Goal: Task Accomplishment & Management: Use online tool/utility

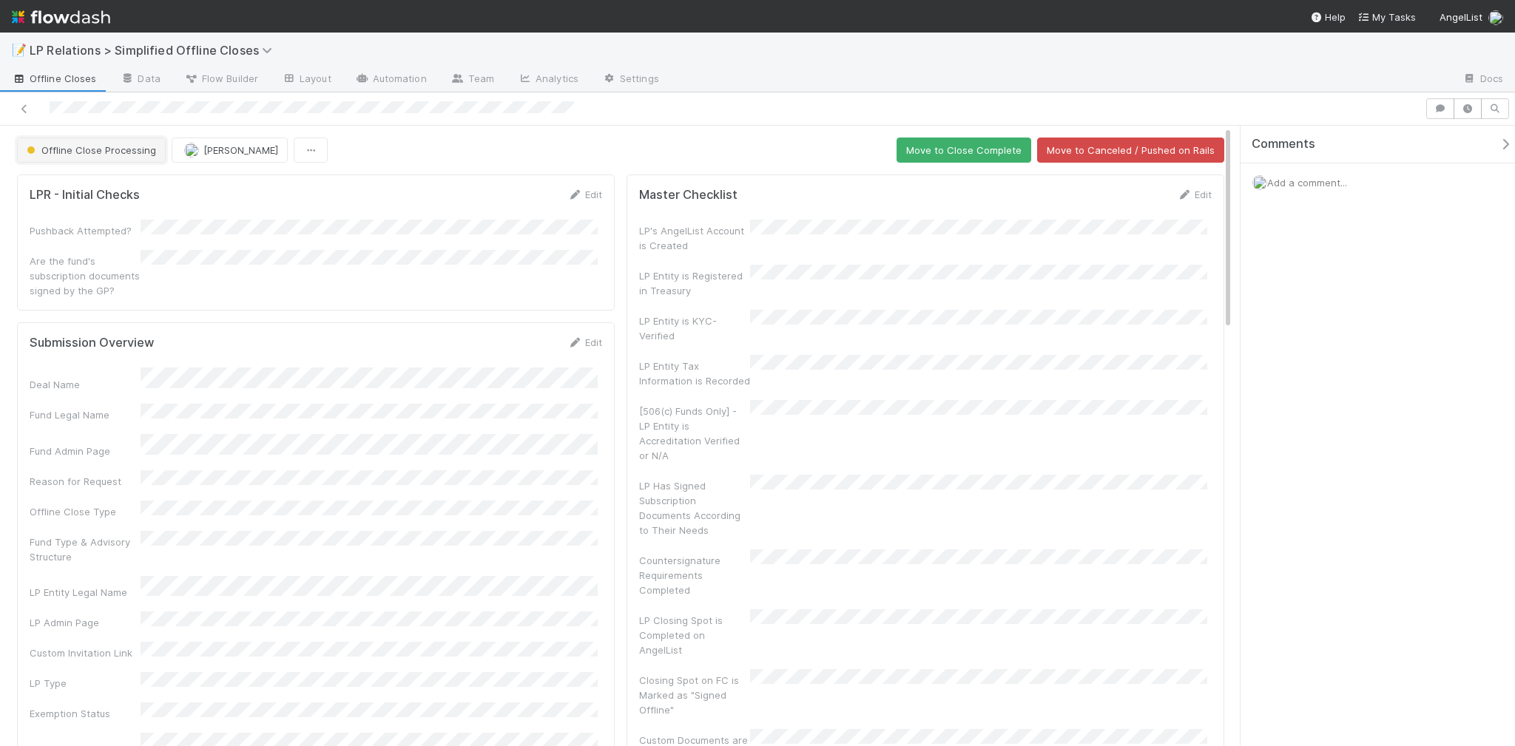
click at [81, 144] on span "Offline Close Processing" at bounding box center [90, 150] width 132 height 12
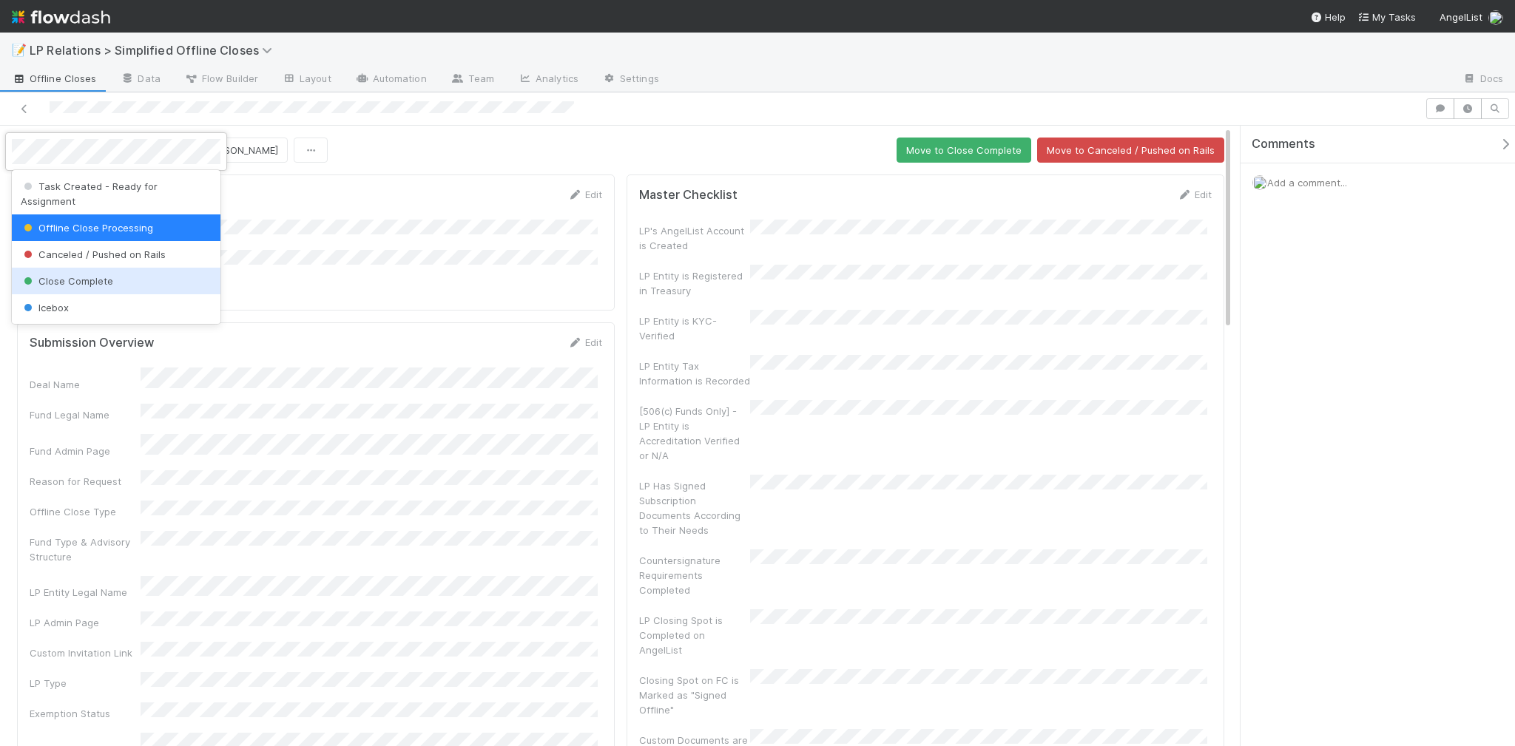
click at [84, 275] on span "Close Complete" at bounding box center [67, 281] width 92 height 12
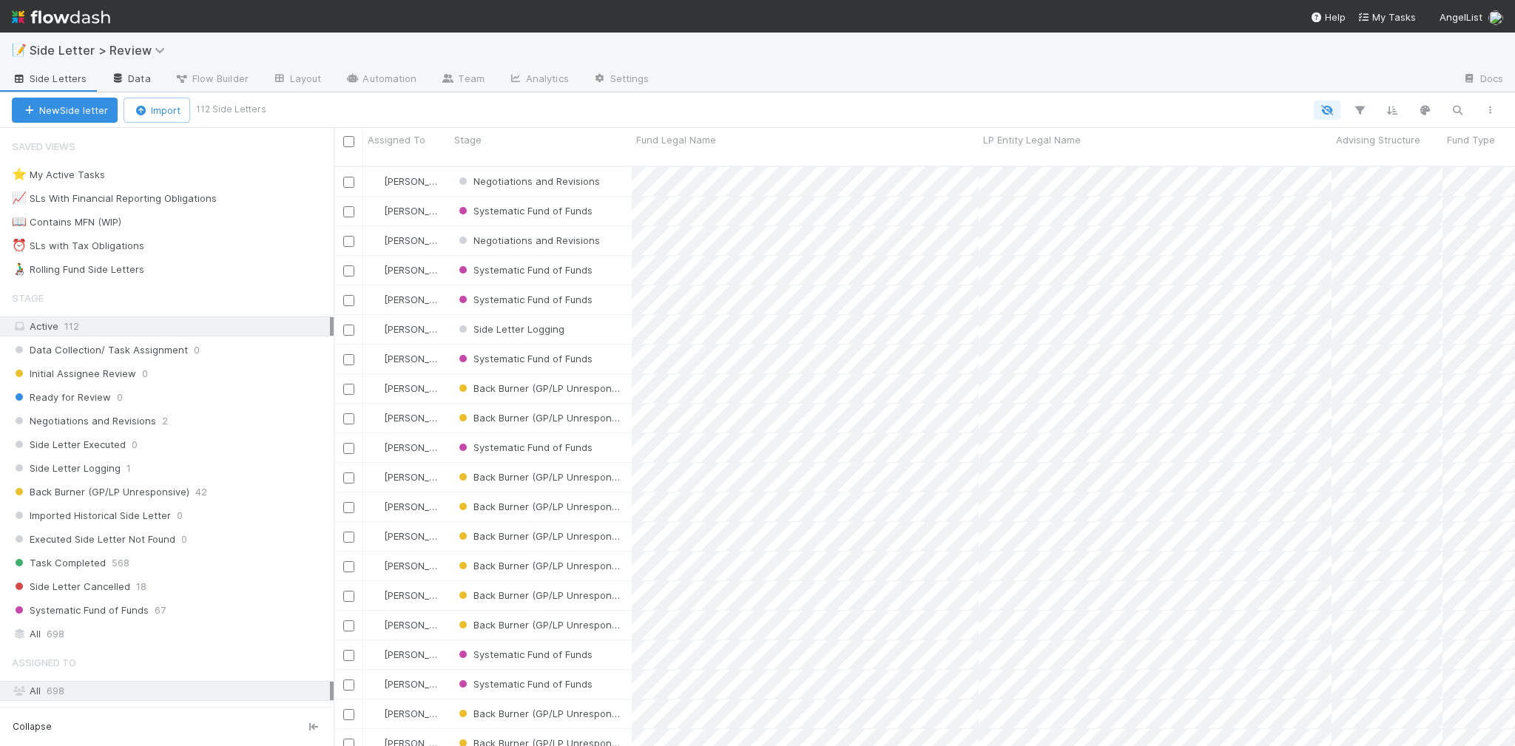
scroll to position [583, 1173]
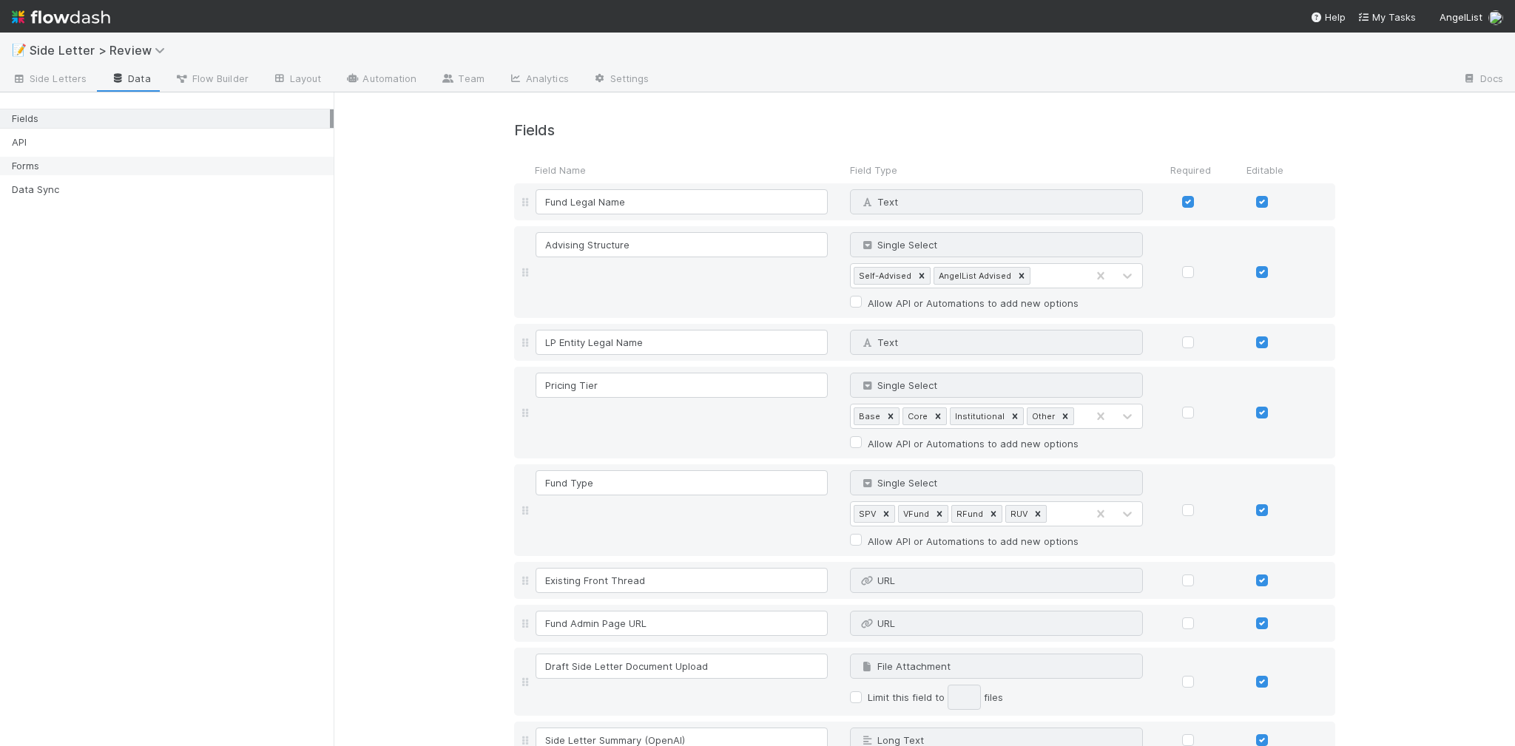
click at [118, 169] on div "Forms" at bounding box center [171, 166] width 318 height 18
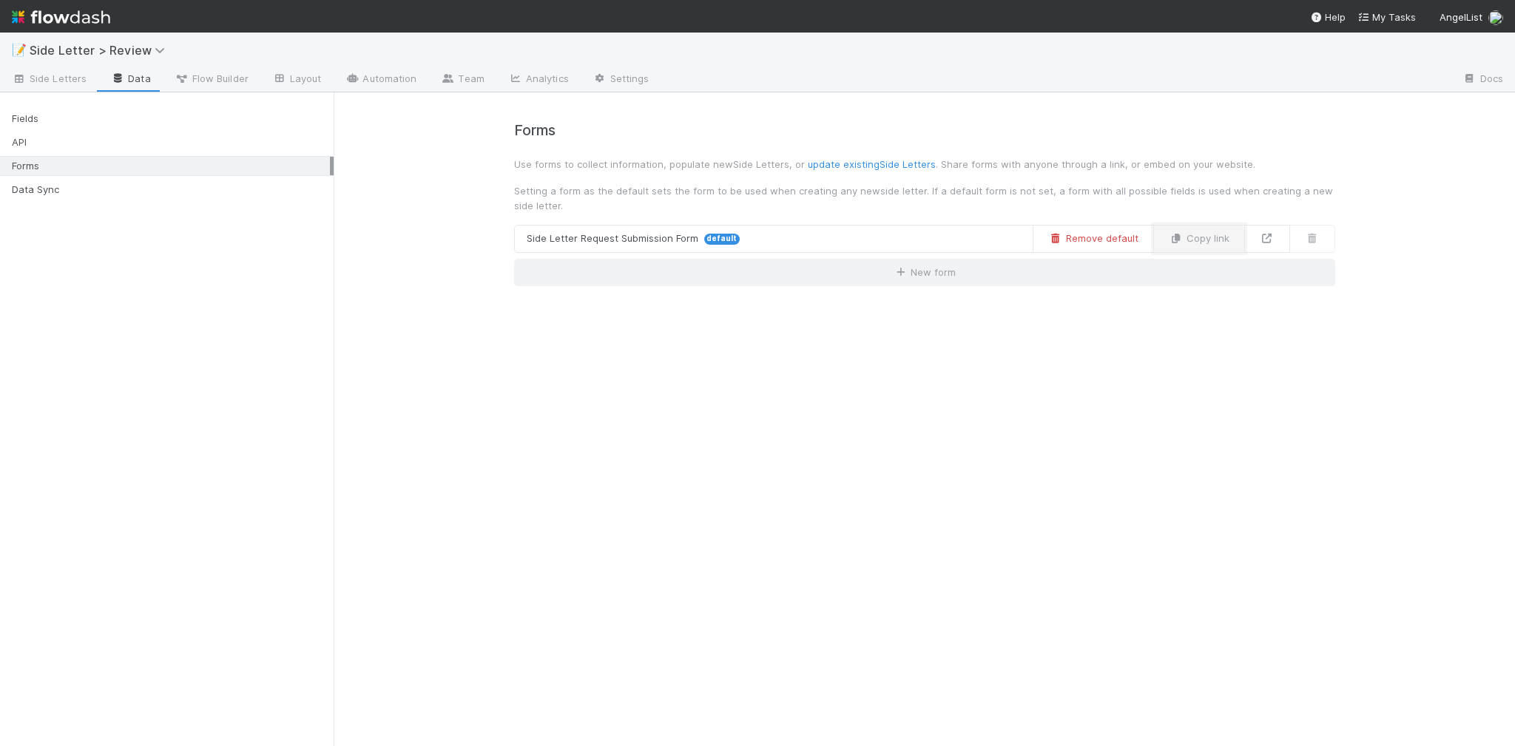
click at [1199, 245] on button "Copy link" at bounding box center [1199, 239] width 92 height 28
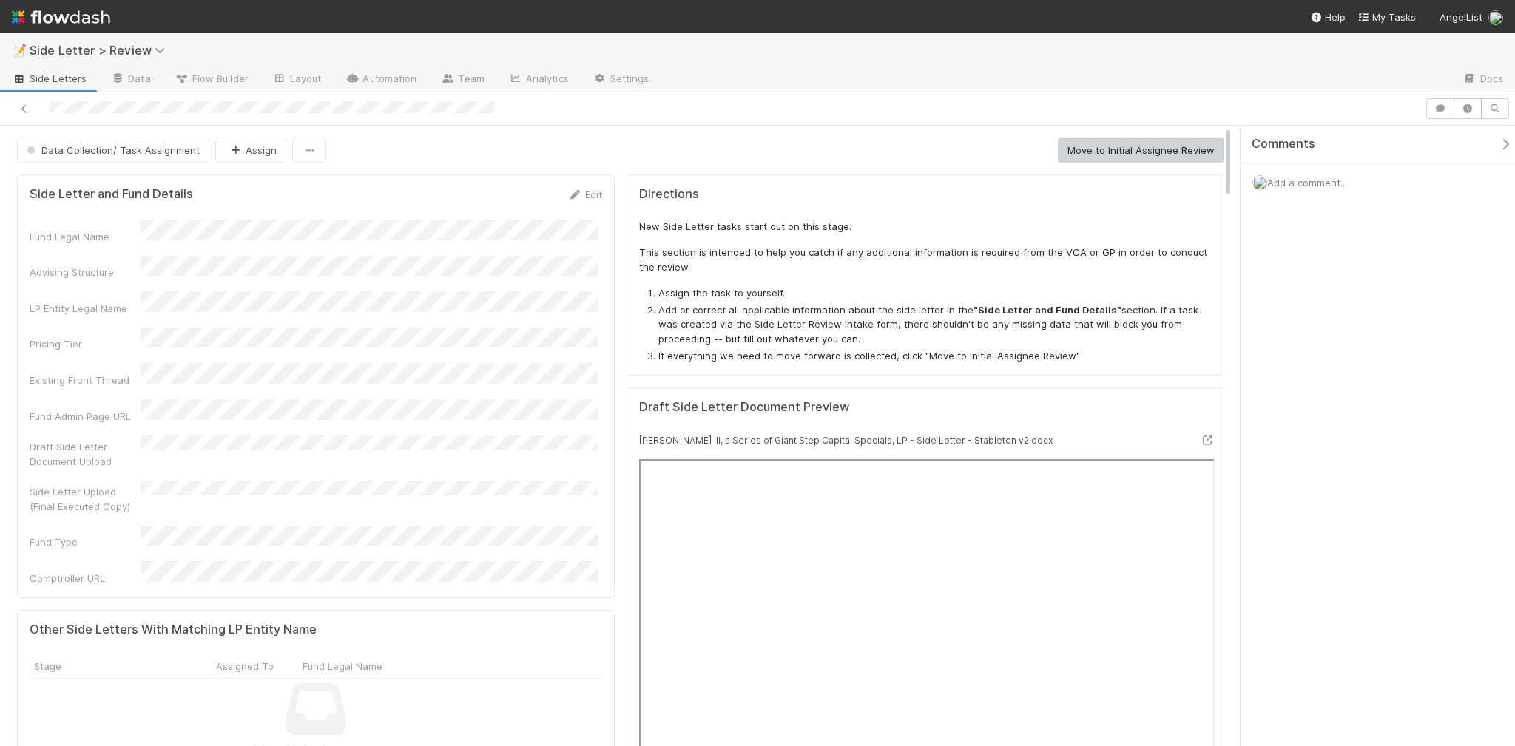
click at [247, 157] on button "Assign" at bounding box center [250, 150] width 71 height 25
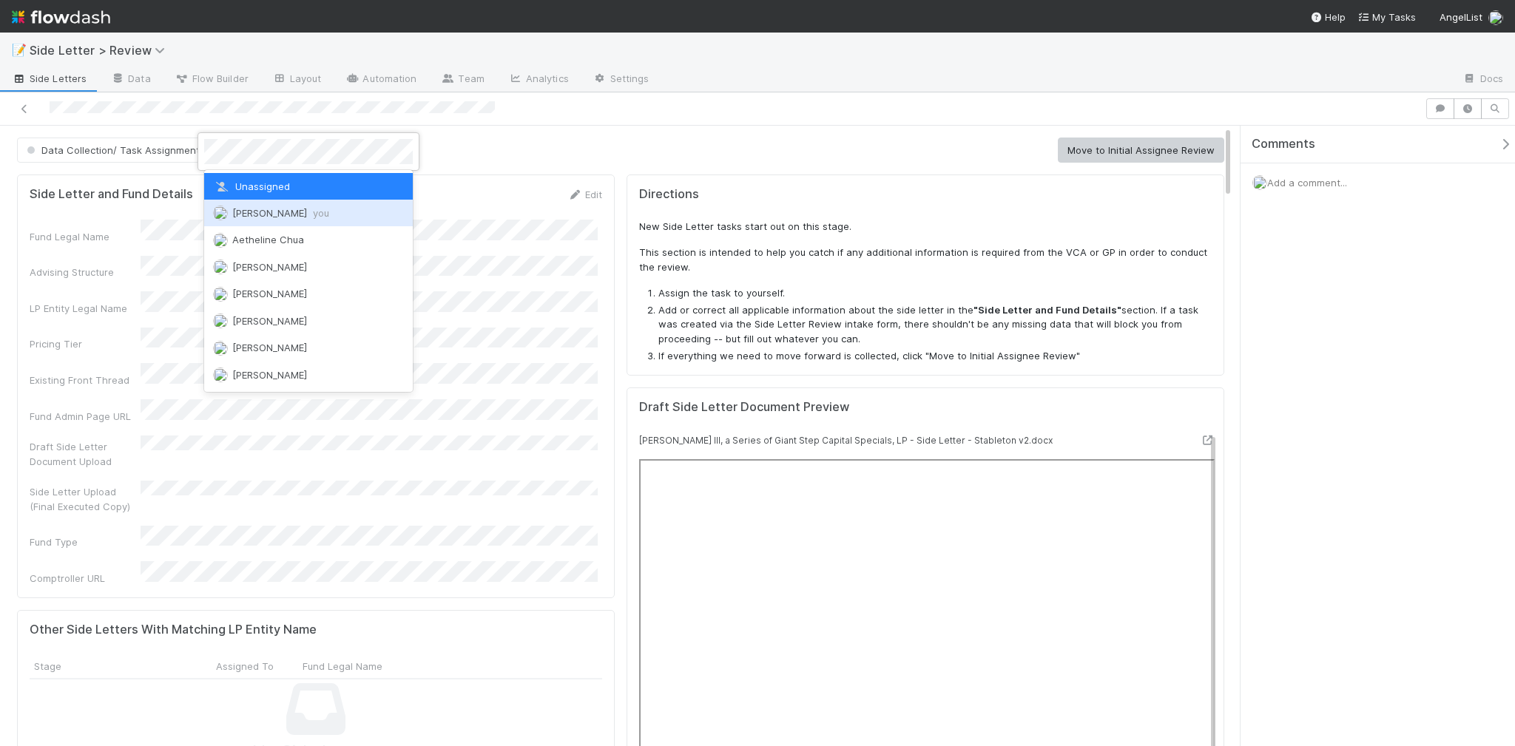
click at [261, 205] on div "Nick Stuart you" at bounding box center [308, 213] width 209 height 27
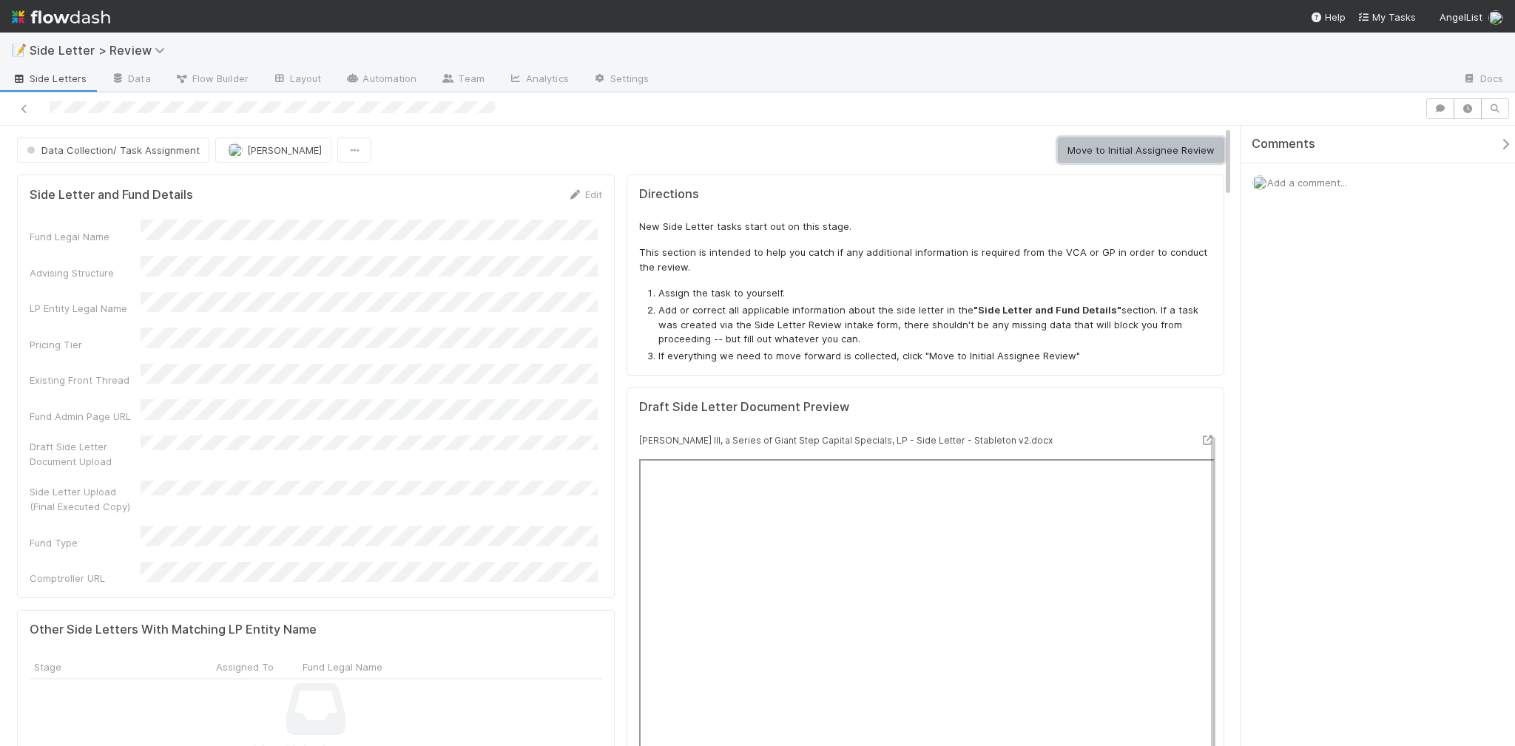
click at [1085, 141] on button "Move to Initial Assignee Review" at bounding box center [1141, 150] width 166 height 25
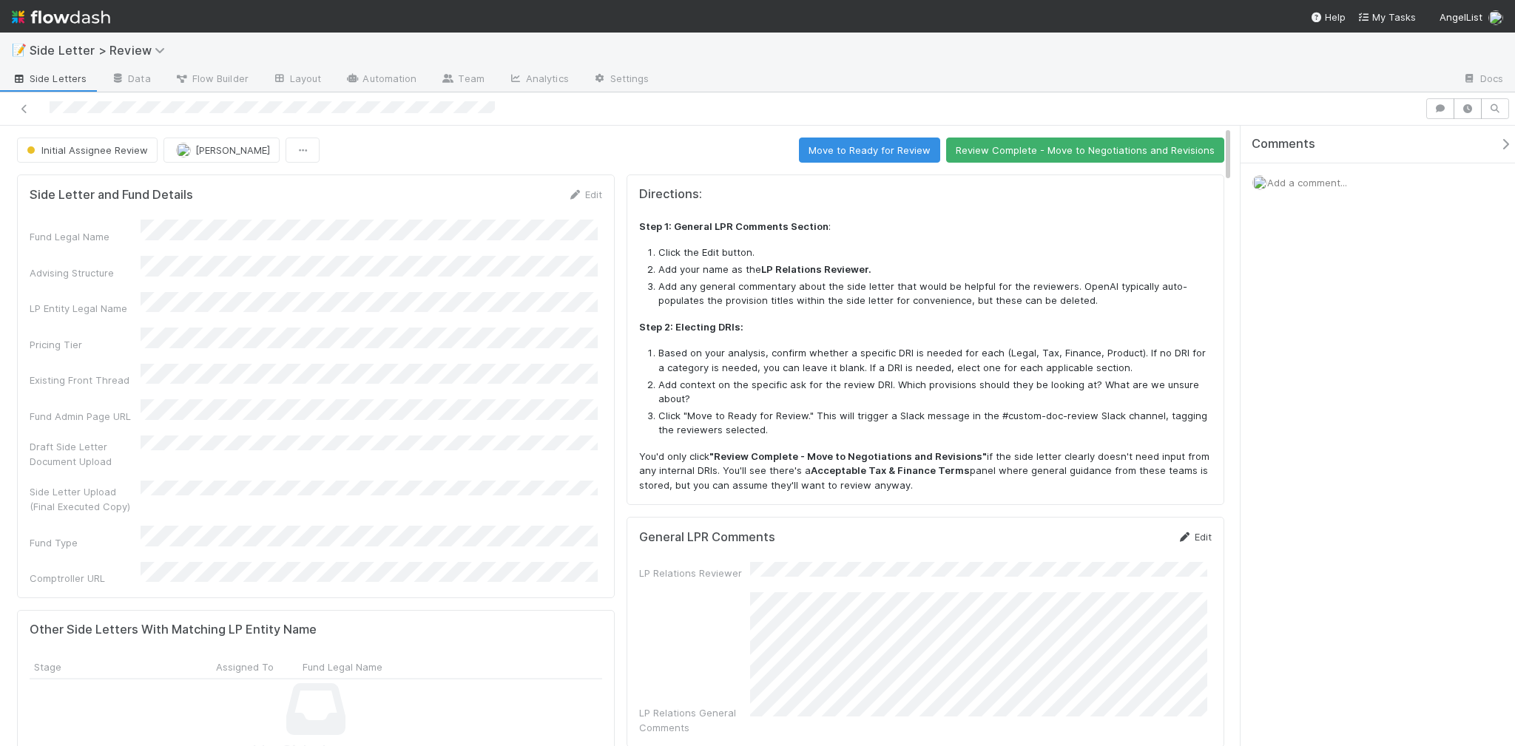
click at [1193, 535] on link "Edit" at bounding box center [1194, 537] width 35 height 12
click at [1206, 746] on html "📝 Side Letter > Review Side Letters Data Flow Builder Layout Automation Team An…" at bounding box center [757, 373] width 1515 height 746
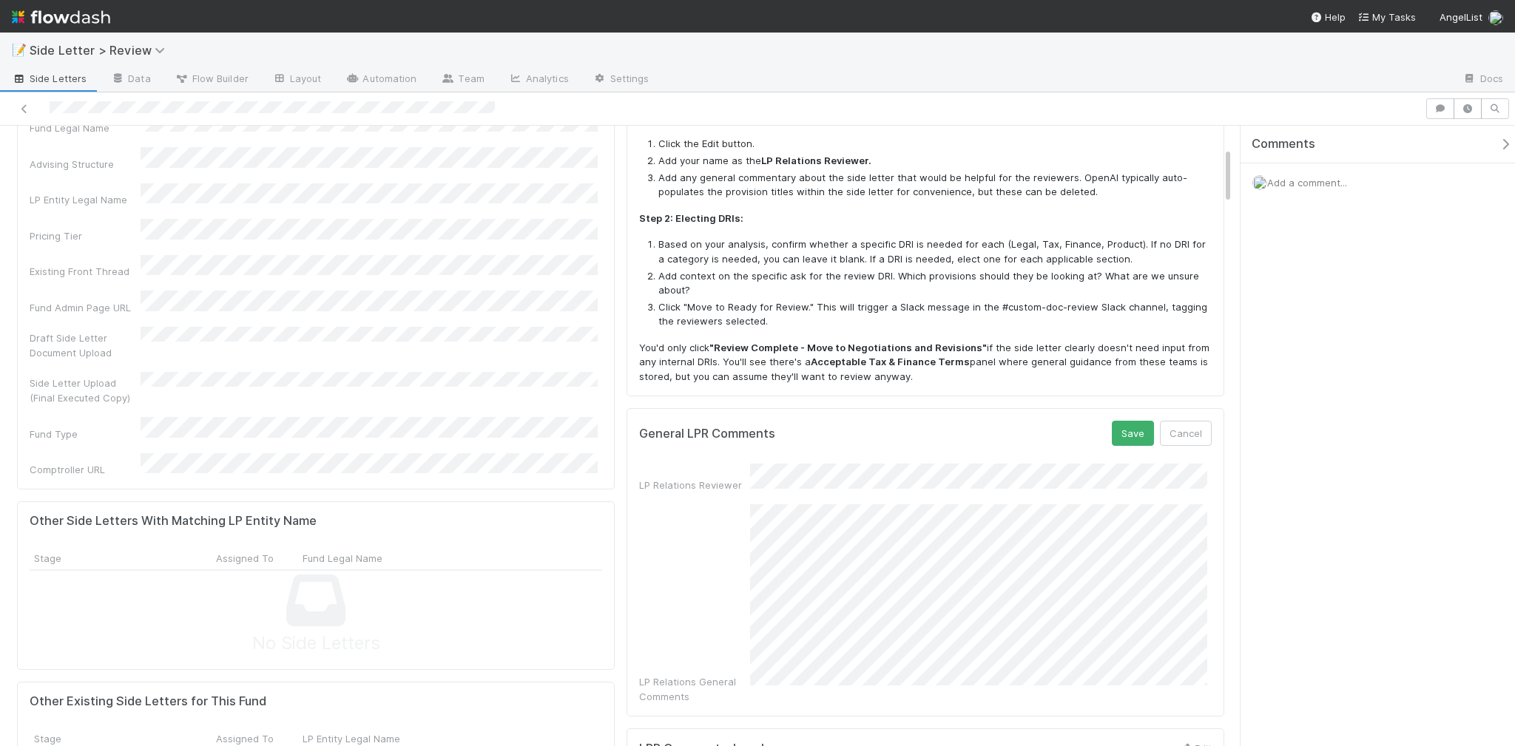
scroll to position [237, 0]
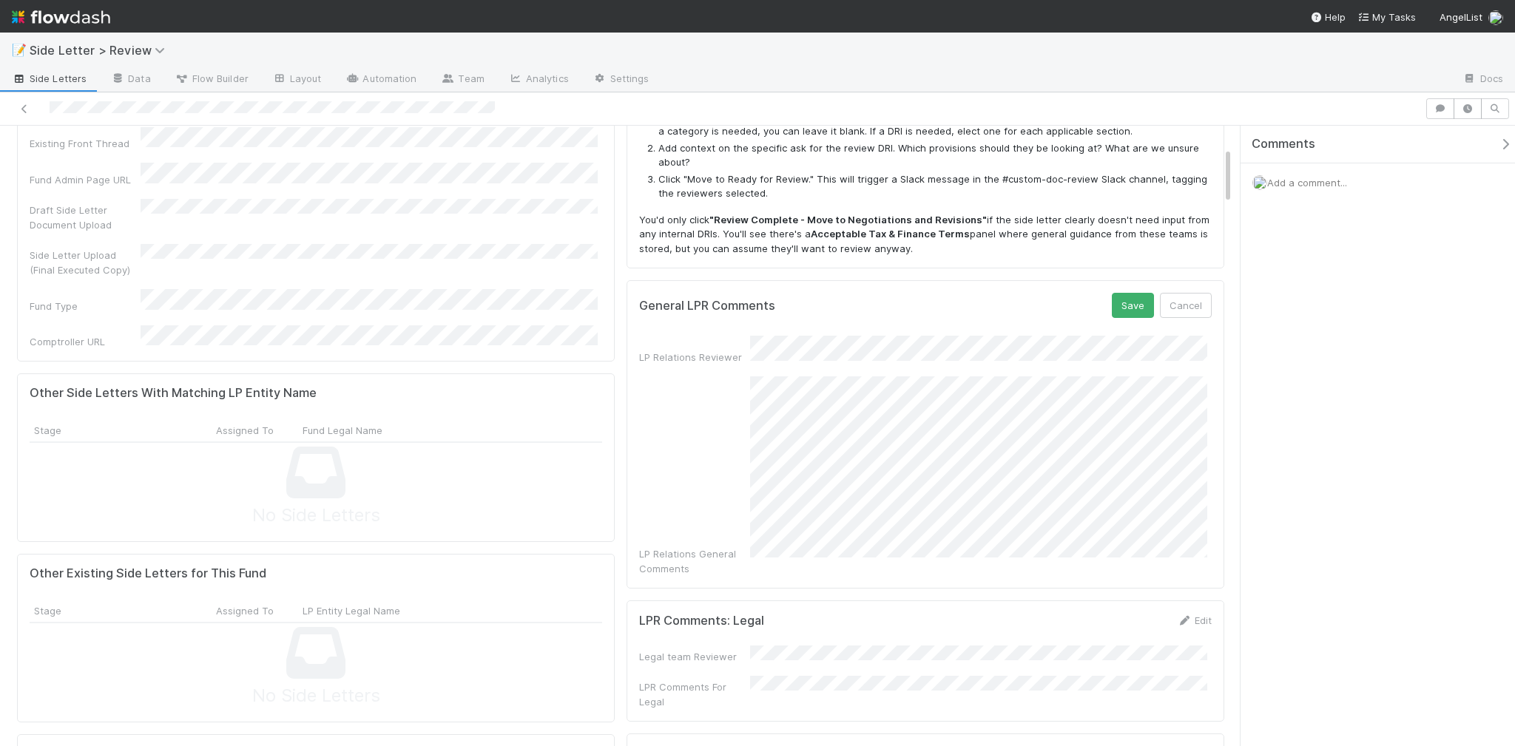
click at [668, 336] on div "LP Relations Reviewer LP Relations General Comments" at bounding box center [925, 456] width 573 height 240
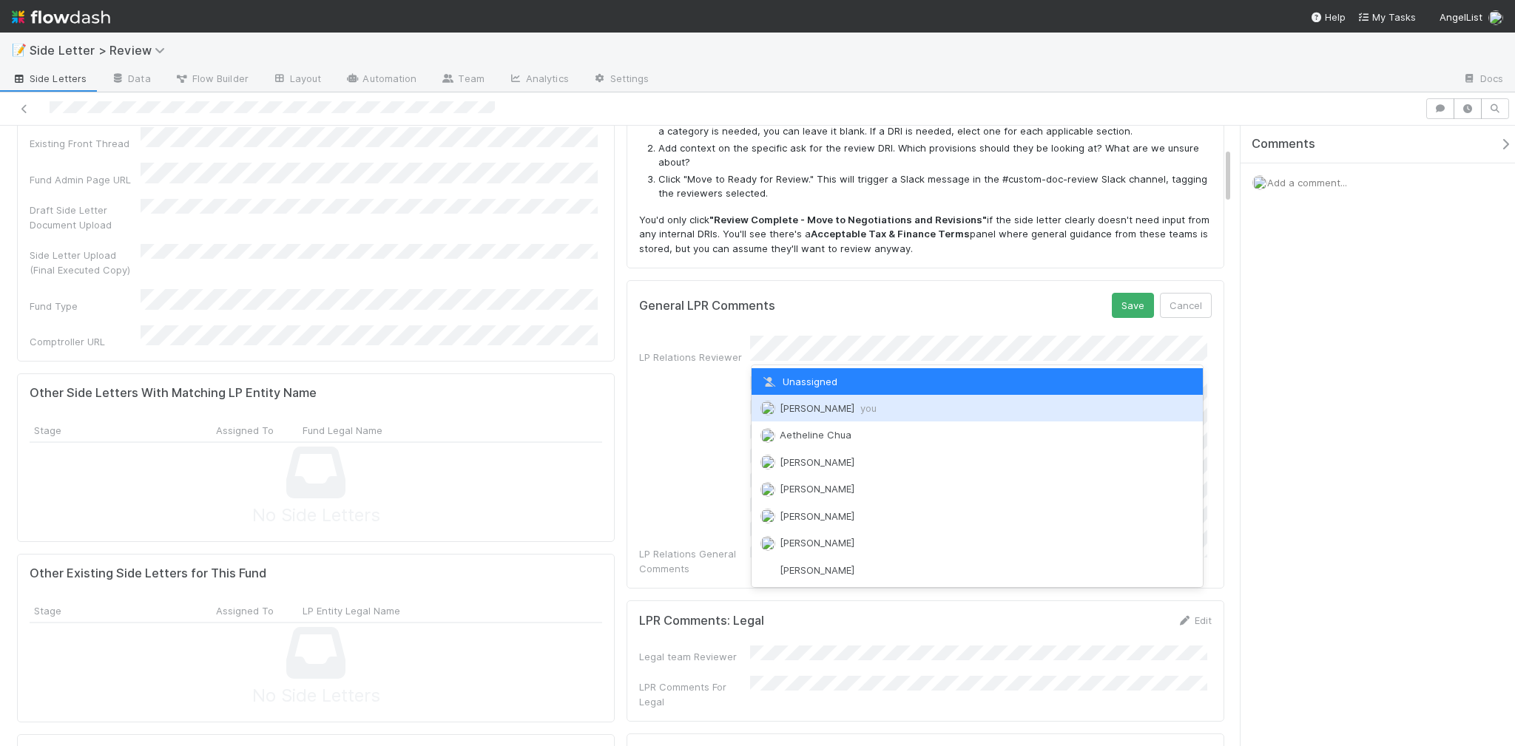
click at [854, 401] on div "Nick Stuart you" at bounding box center [977, 408] width 451 height 27
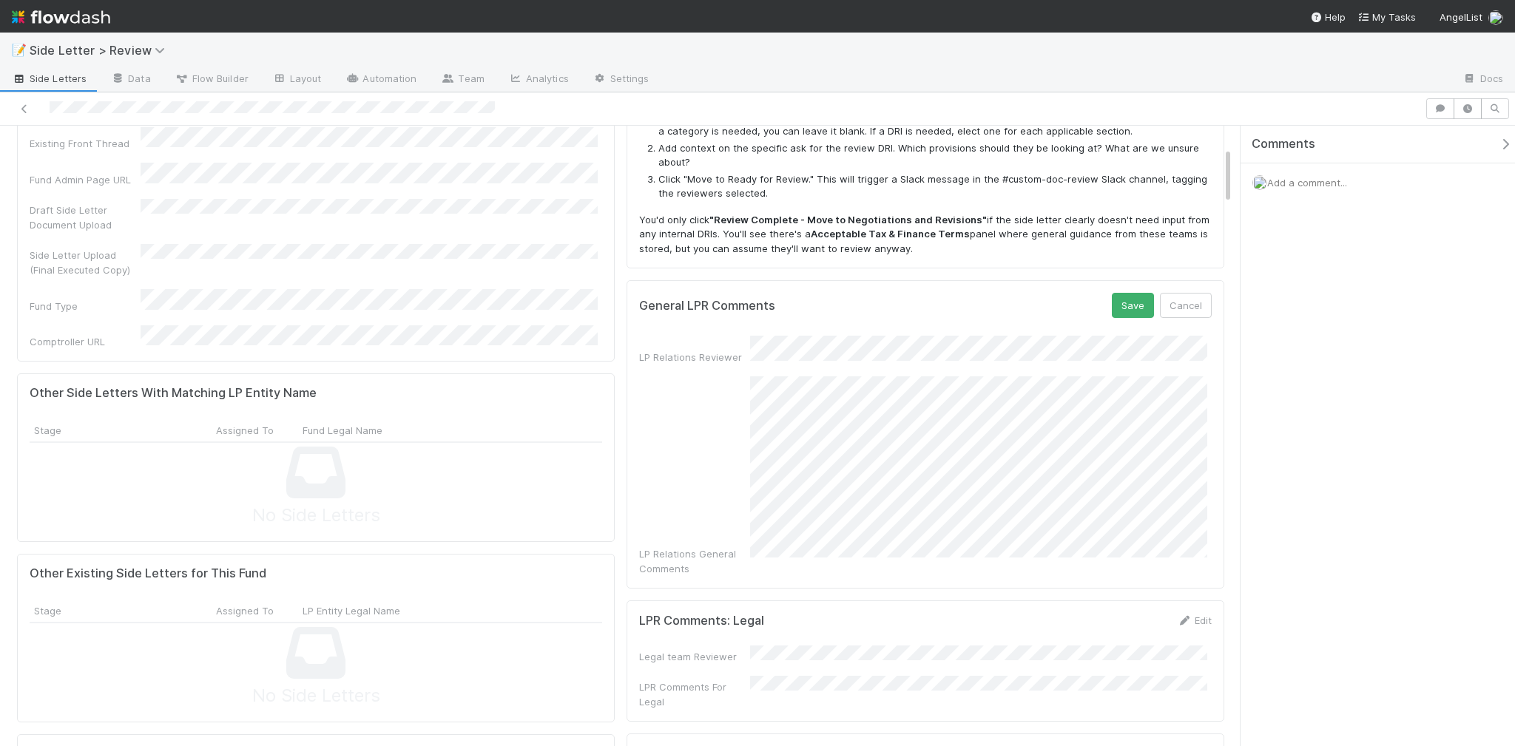
click at [942, 304] on div "General LPR Comments Save Cancel" at bounding box center [925, 305] width 573 height 25
click at [1113, 303] on button "Save" at bounding box center [1133, 305] width 42 height 25
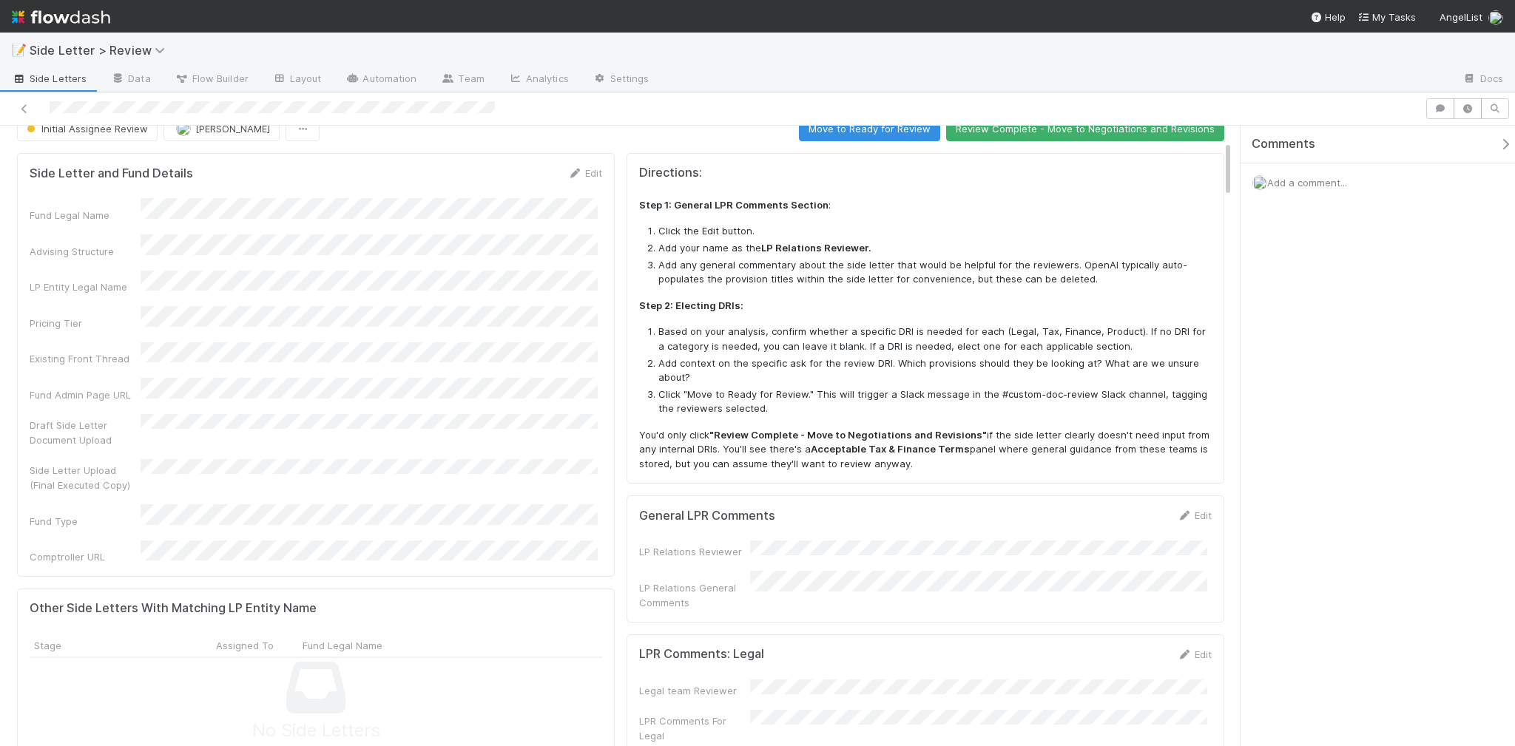
scroll to position [0, 0]
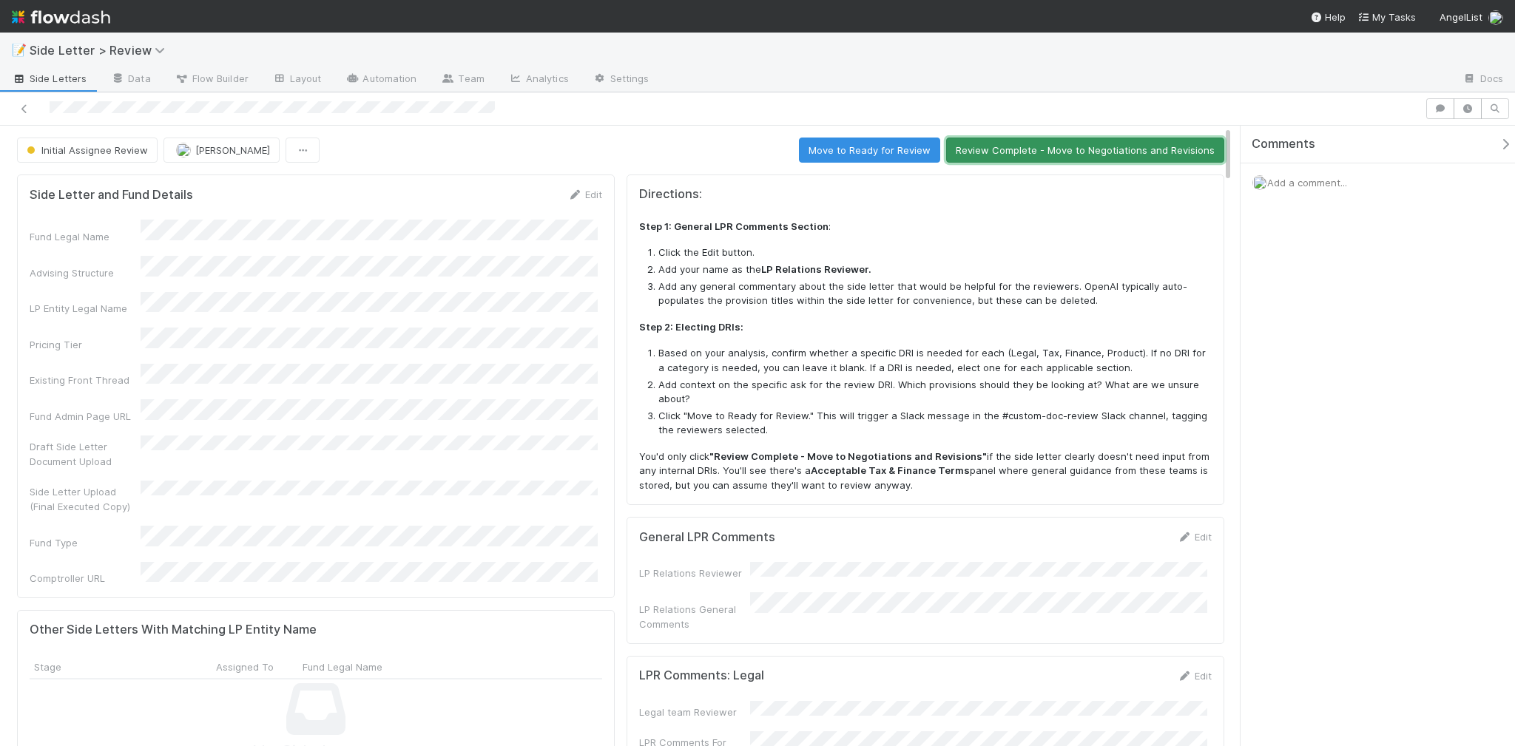
click at [971, 154] on button "Review Complete - Move to Negotiations and Revisions" at bounding box center [1085, 150] width 278 height 25
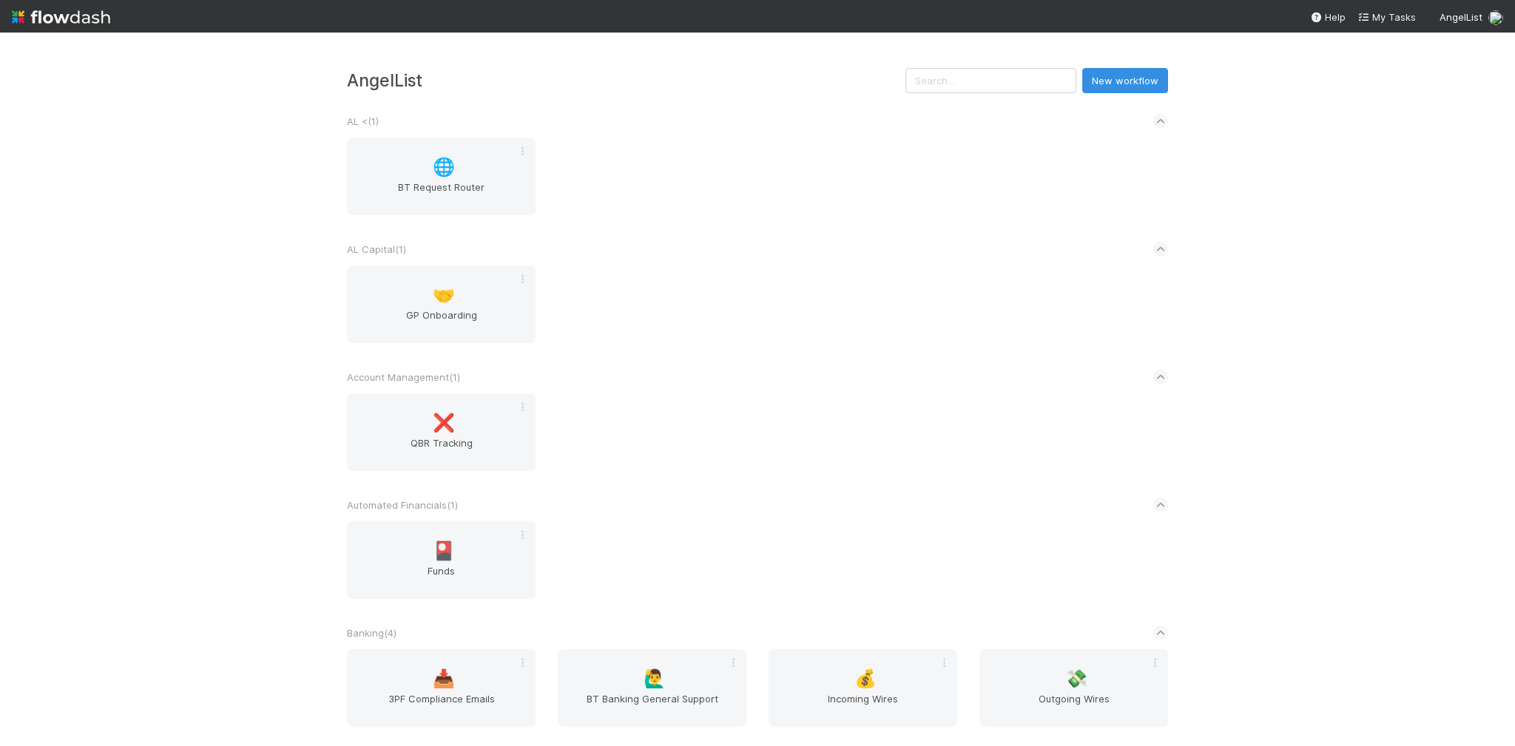
click at [189, 202] on div "AngelList New workflow AL < ( 1 ) 🌐 BT Request Router AL Capital ( 1 ) 🤝 GP Onb…" at bounding box center [757, 390] width 1515 height 714
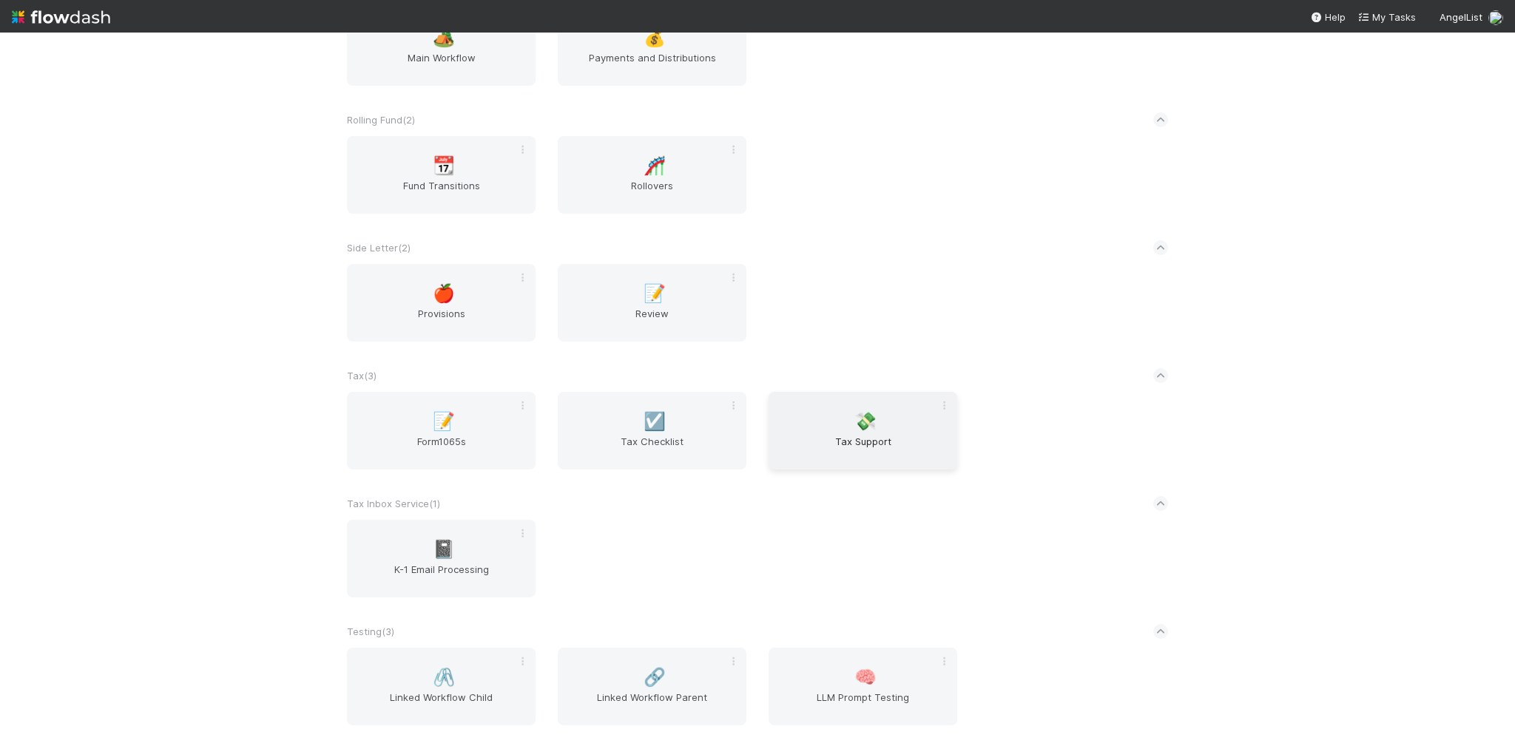
click at [803, 464] on span "Tax Support" at bounding box center [863, 449] width 177 height 30
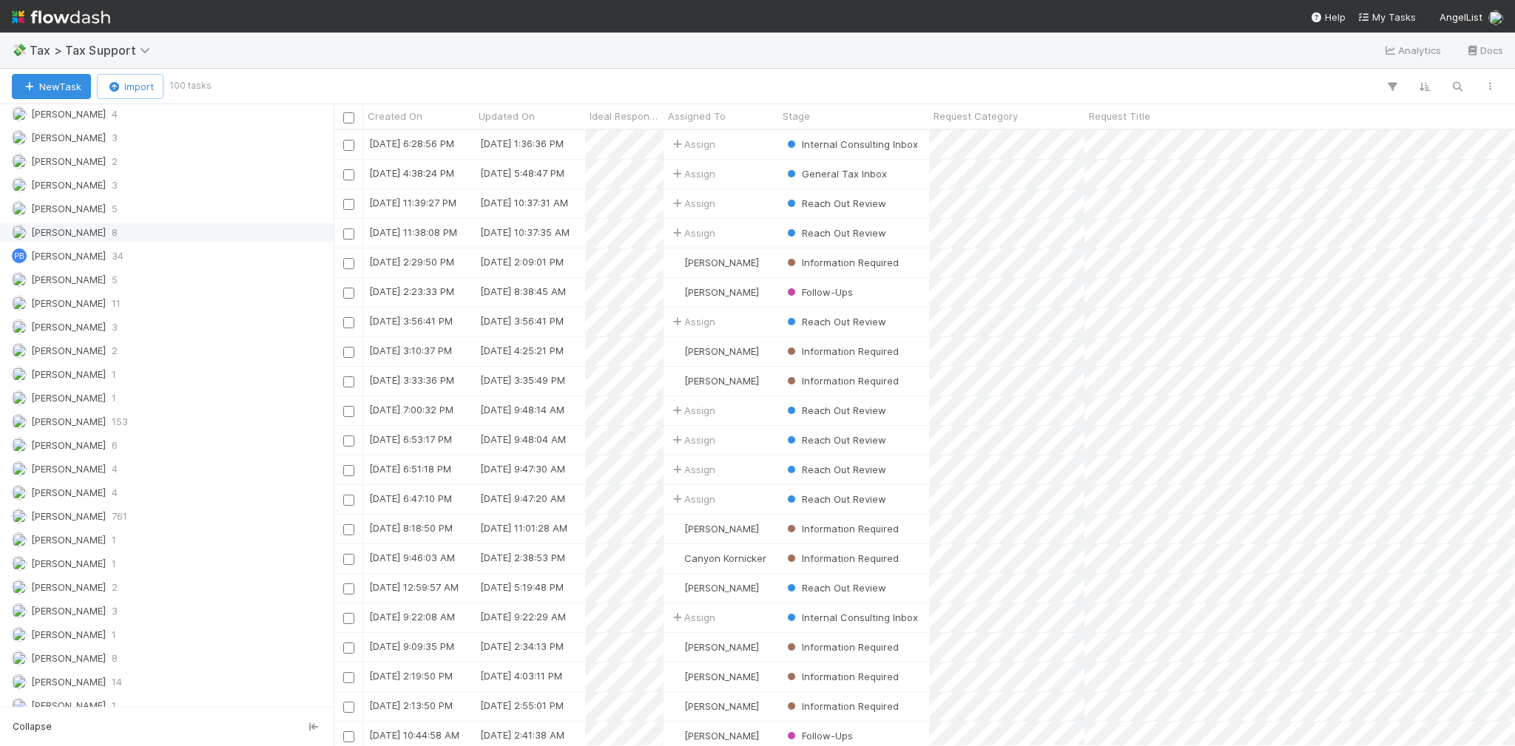
scroll to position [2233, 0]
click at [172, 200] on div "[PERSON_NAME] 5" at bounding box center [171, 209] width 318 height 18
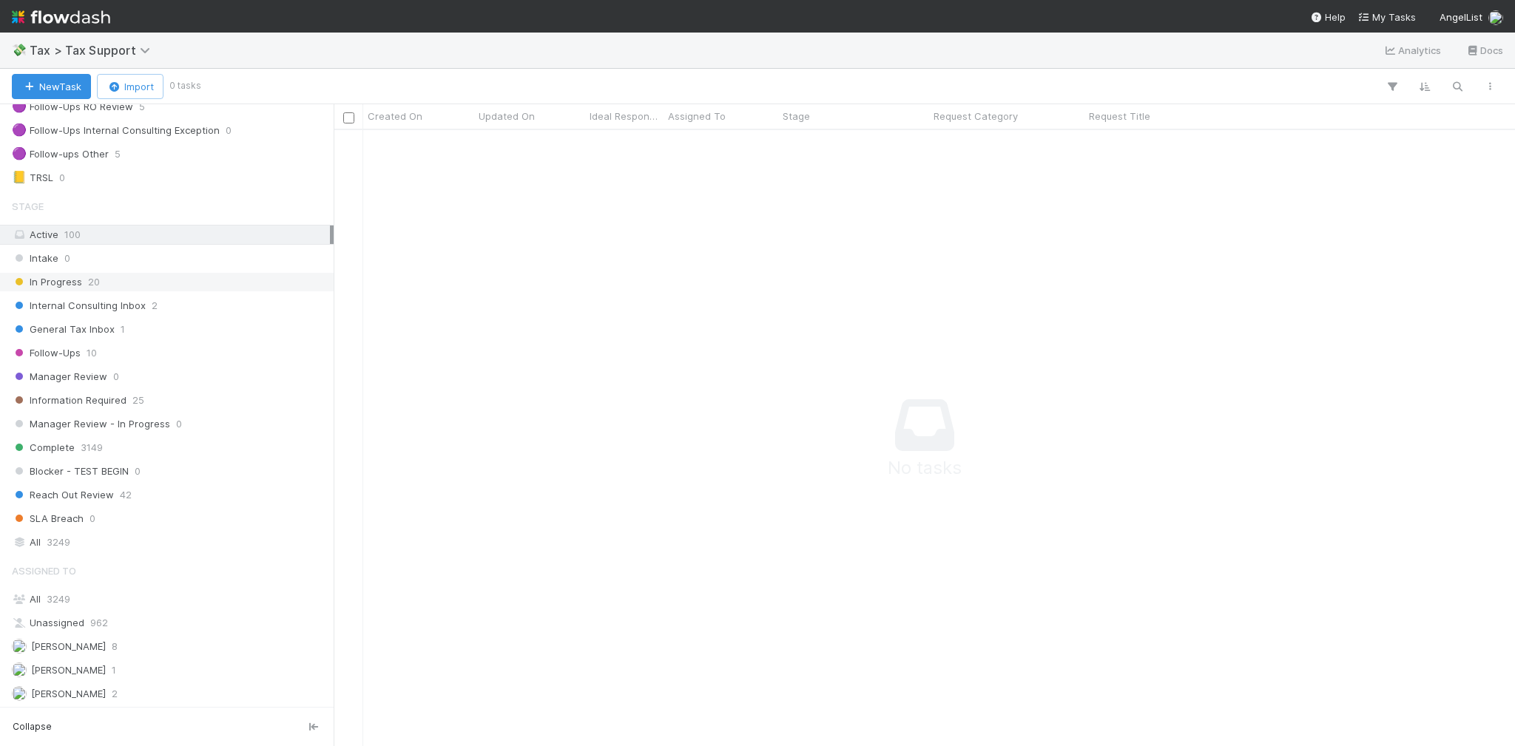
scroll to position [259, 0]
click at [188, 589] on div "All 3249" at bounding box center [171, 598] width 318 height 18
click at [1463, 90] on icon "button" at bounding box center [1457, 86] width 15 height 13
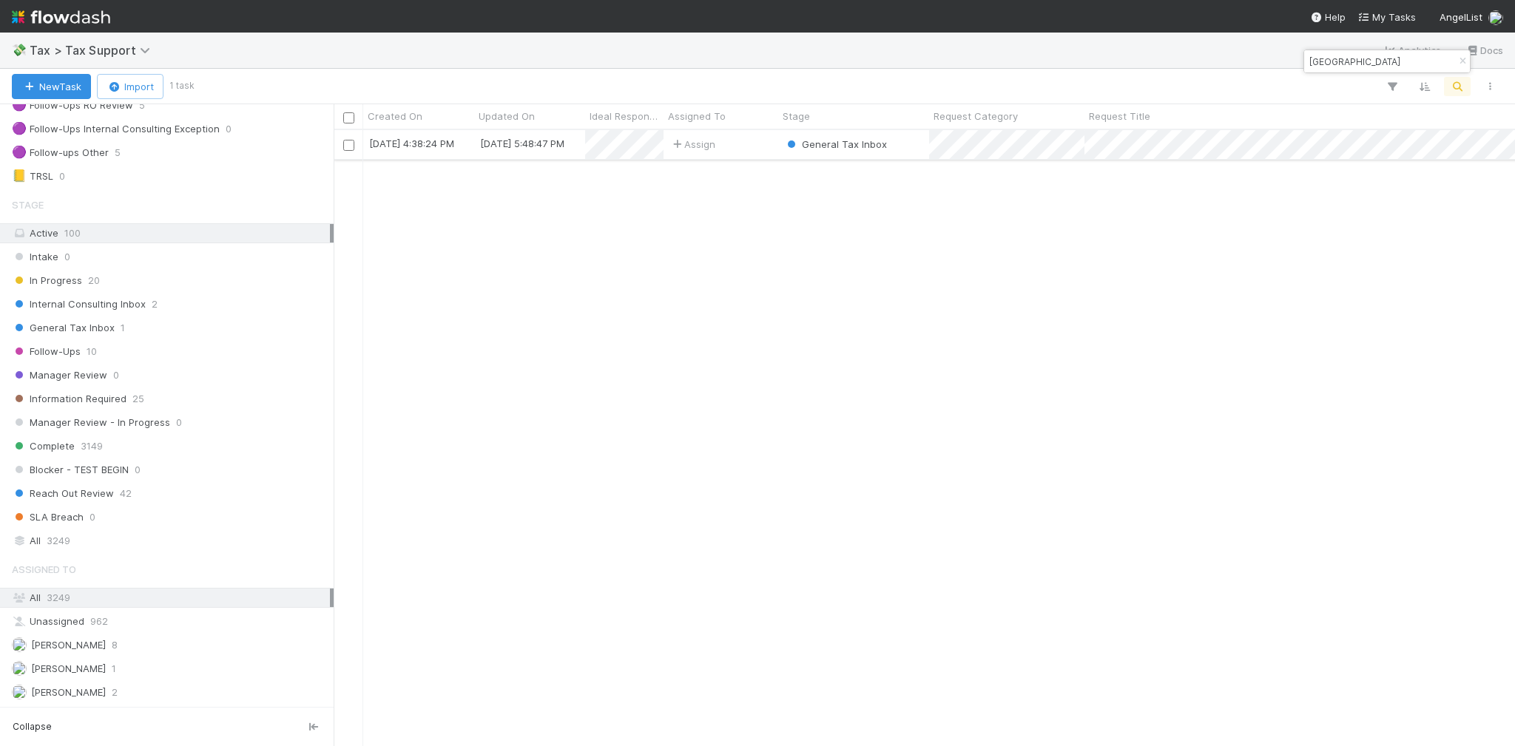
type input "[GEOGRAPHIC_DATA]"
click at [758, 146] on div "Assign" at bounding box center [721, 144] width 115 height 29
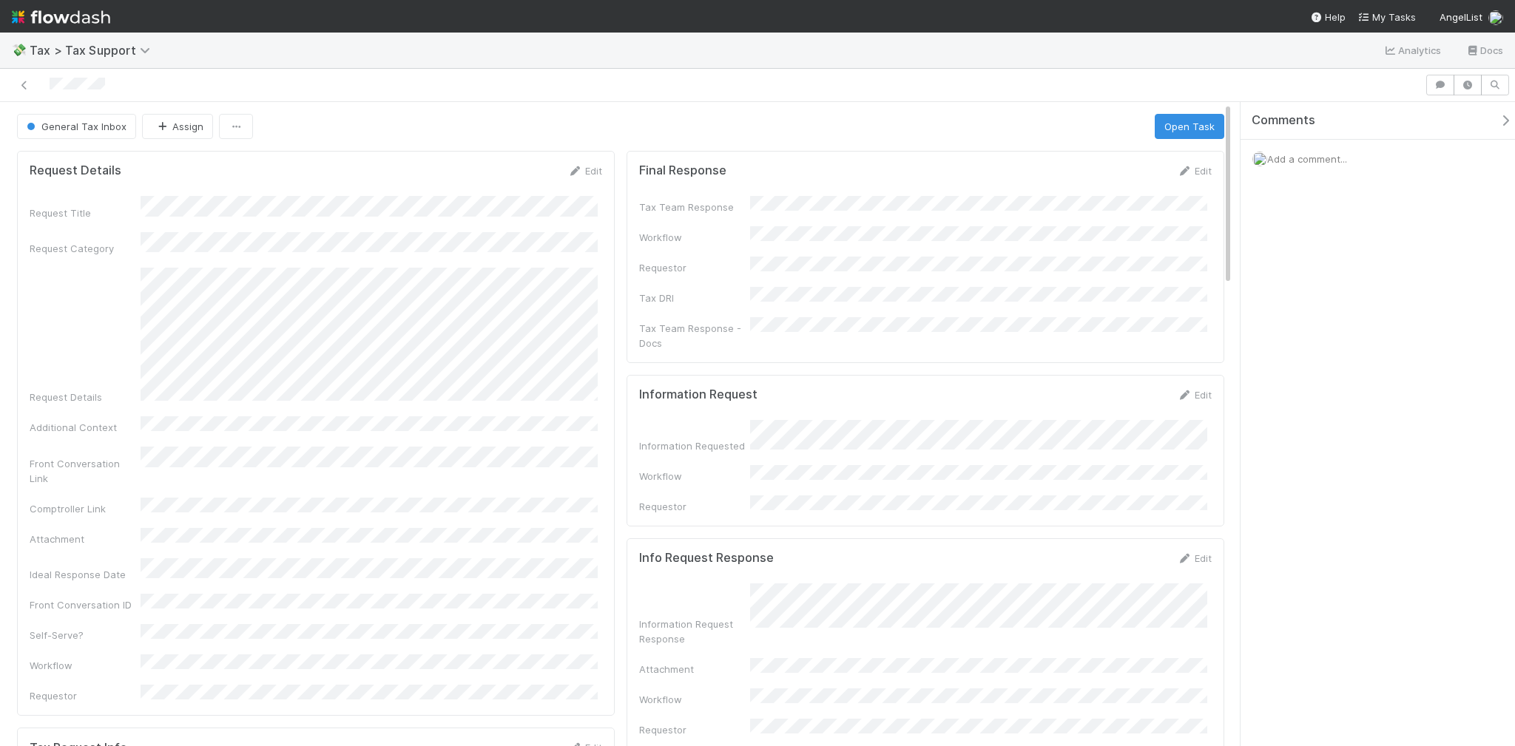
click at [1305, 159] on span "Add a comment..." at bounding box center [1307, 159] width 80 height 12
click at [1297, 396] on button "Add Comment" at bounding box center [1307, 386] width 86 height 25
